Goal: Task Accomplishment & Management: Complete application form

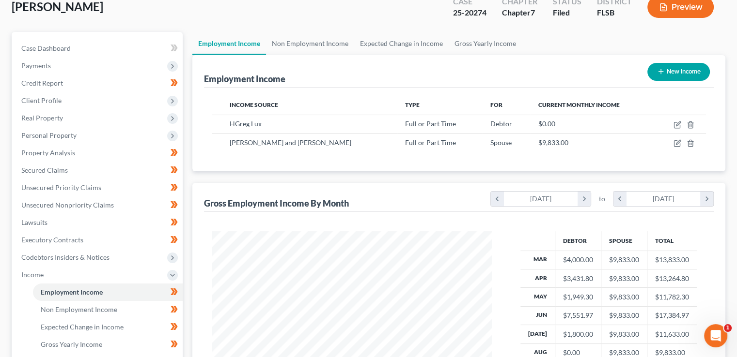
scroll to position [60, 0]
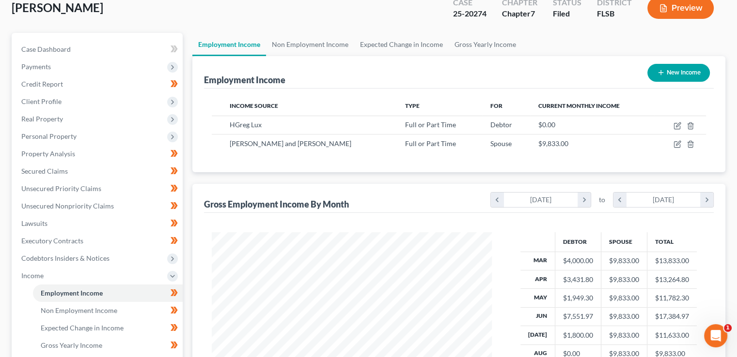
click at [61, 137] on span "Personal Property" at bounding box center [48, 136] width 55 height 8
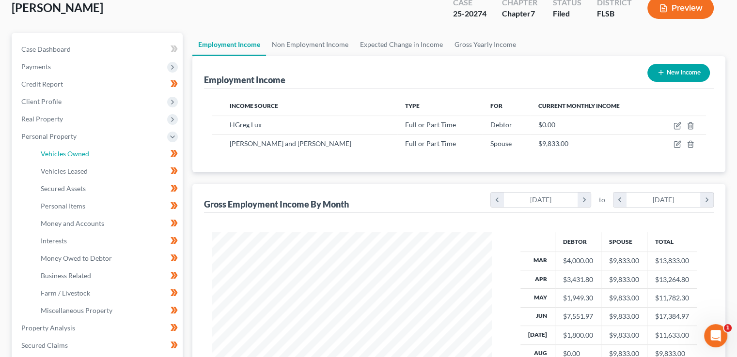
click at [67, 155] on span "Vehicles Owned" at bounding box center [65, 154] width 48 height 8
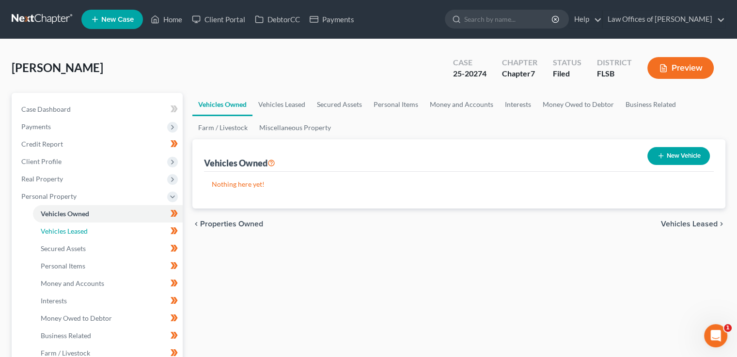
click at [72, 233] on span "Vehicles Leased" at bounding box center [64, 231] width 47 height 8
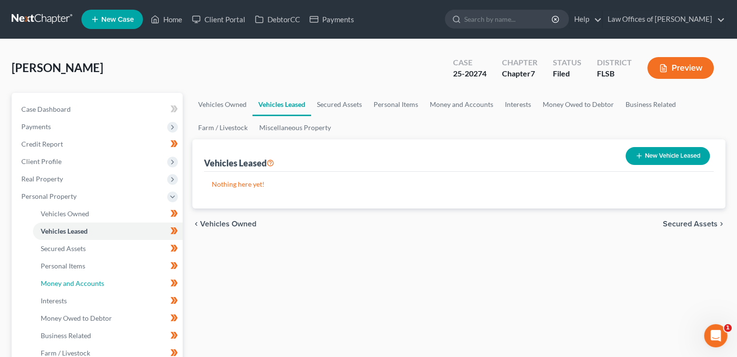
click at [56, 282] on span "Money and Accounts" at bounding box center [72, 283] width 63 height 8
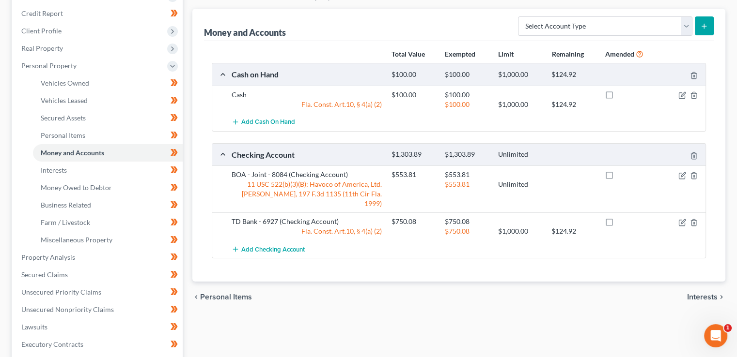
scroll to position [136, 0]
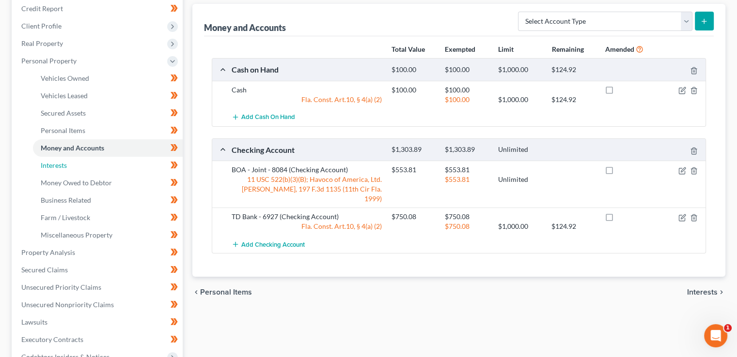
click at [56, 162] on span "Interests" at bounding box center [54, 165] width 26 height 8
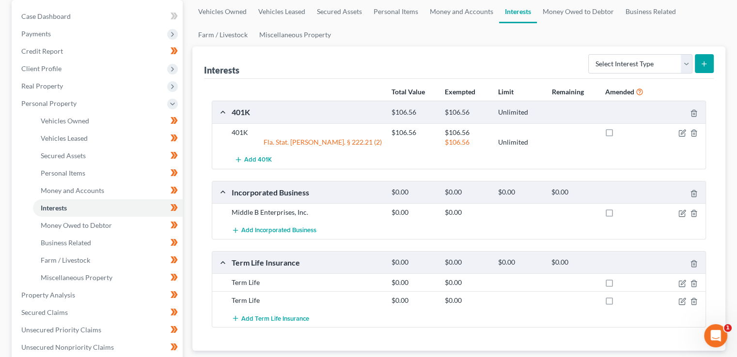
scroll to position [93, 0]
click at [76, 172] on span "Personal Items" at bounding box center [63, 173] width 45 height 8
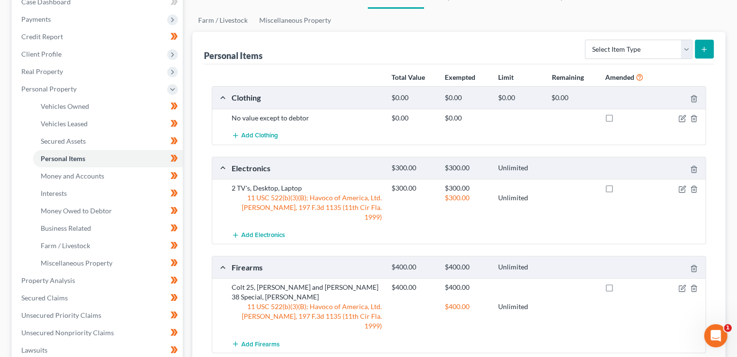
scroll to position [108, 0]
click at [62, 257] on link "Miscellaneous Property" at bounding box center [108, 262] width 150 height 17
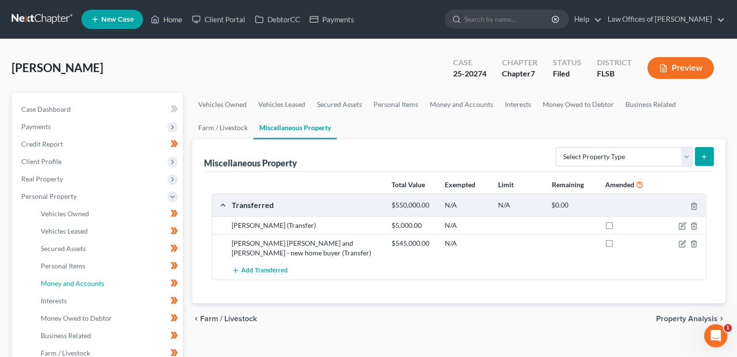
click at [69, 279] on span "Money and Accounts" at bounding box center [72, 283] width 63 height 8
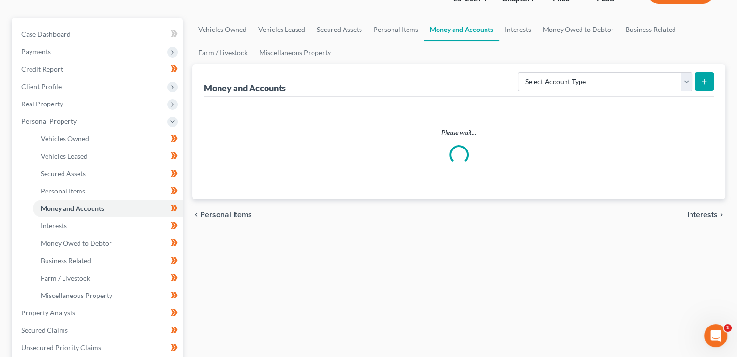
scroll to position [77, 0]
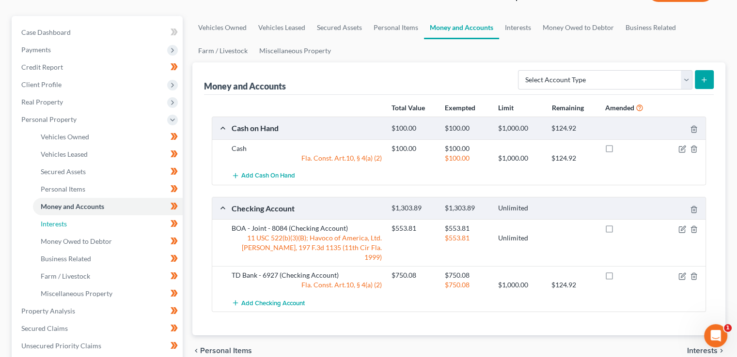
click at [61, 220] on span "Interests" at bounding box center [54, 224] width 26 height 8
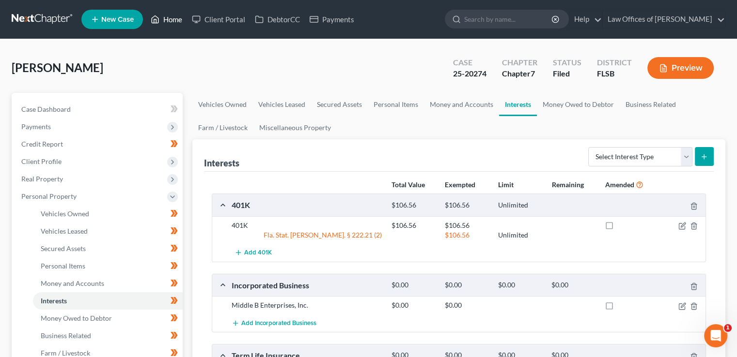
click at [171, 16] on link "Home" at bounding box center [166, 19] width 41 height 17
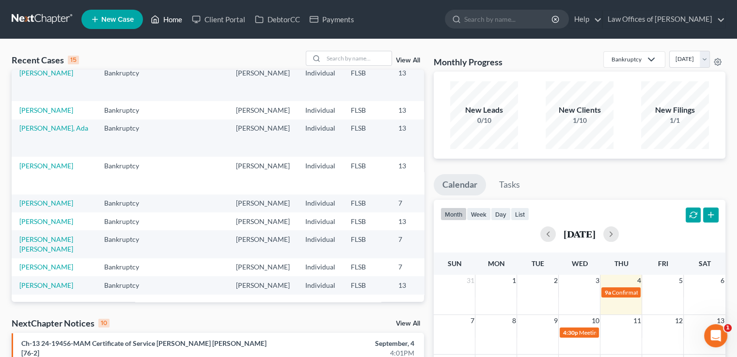
scroll to position [156, 0]
click at [32, 132] on link "[PERSON_NAME], Ada" at bounding box center [53, 128] width 69 height 8
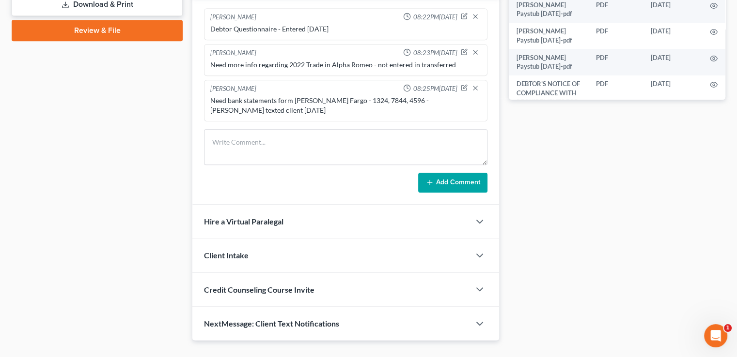
scroll to position [480, 0]
